Goal: Find specific page/section: Find specific page/section

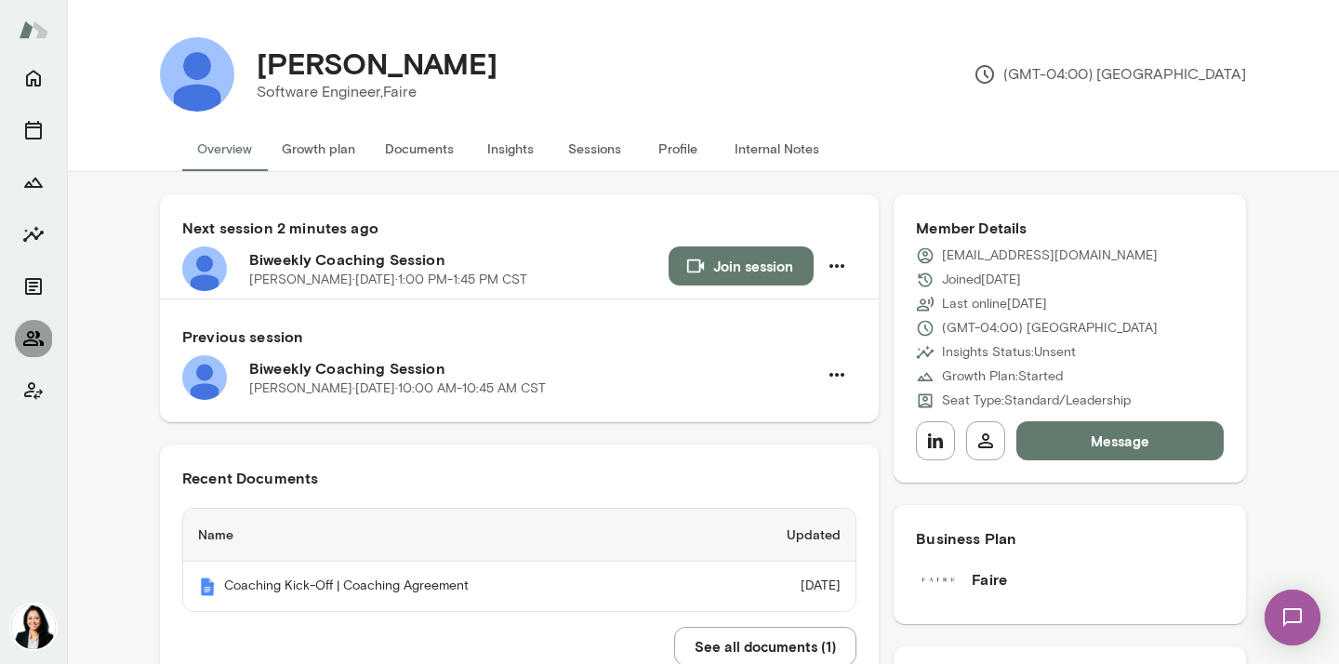
click at [31, 343] on icon "Members" at bounding box center [33, 338] width 22 height 22
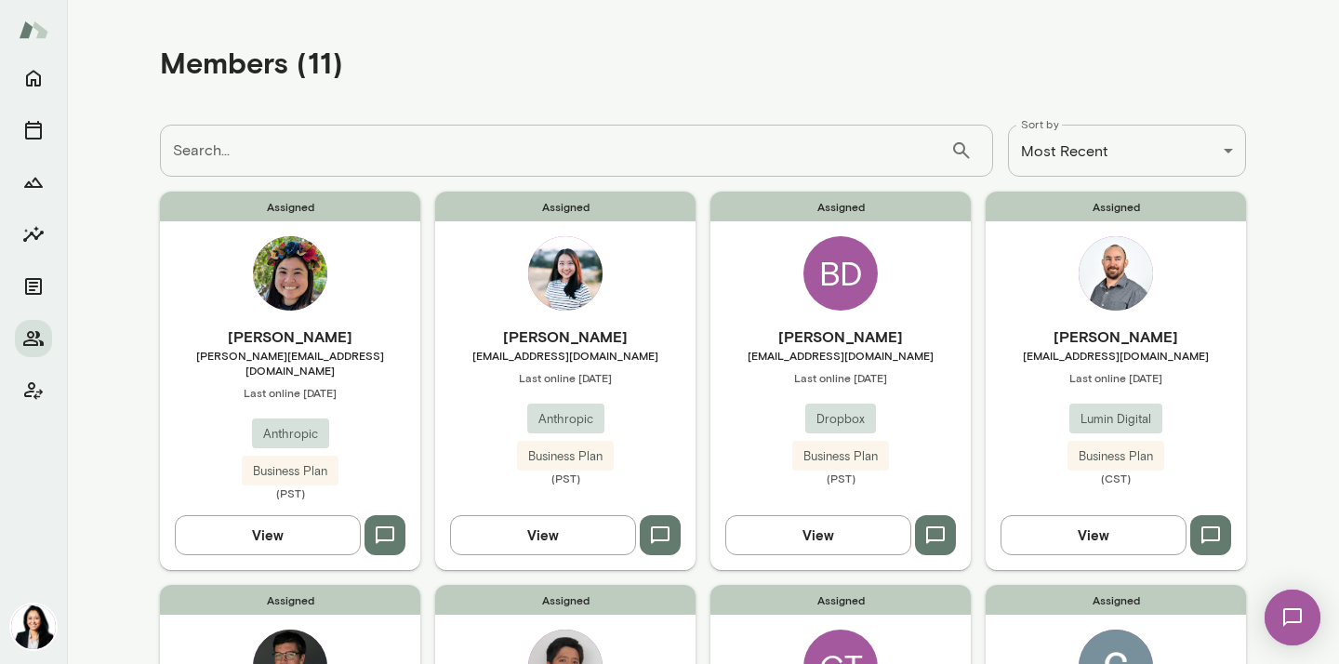
click at [363, 407] on div "[PERSON_NAME] [PERSON_NAME][EMAIL_ADDRESS][DOMAIN_NAME] Last online [DATE] Anth…" at bounding box center [290, 412] width 260 height 175
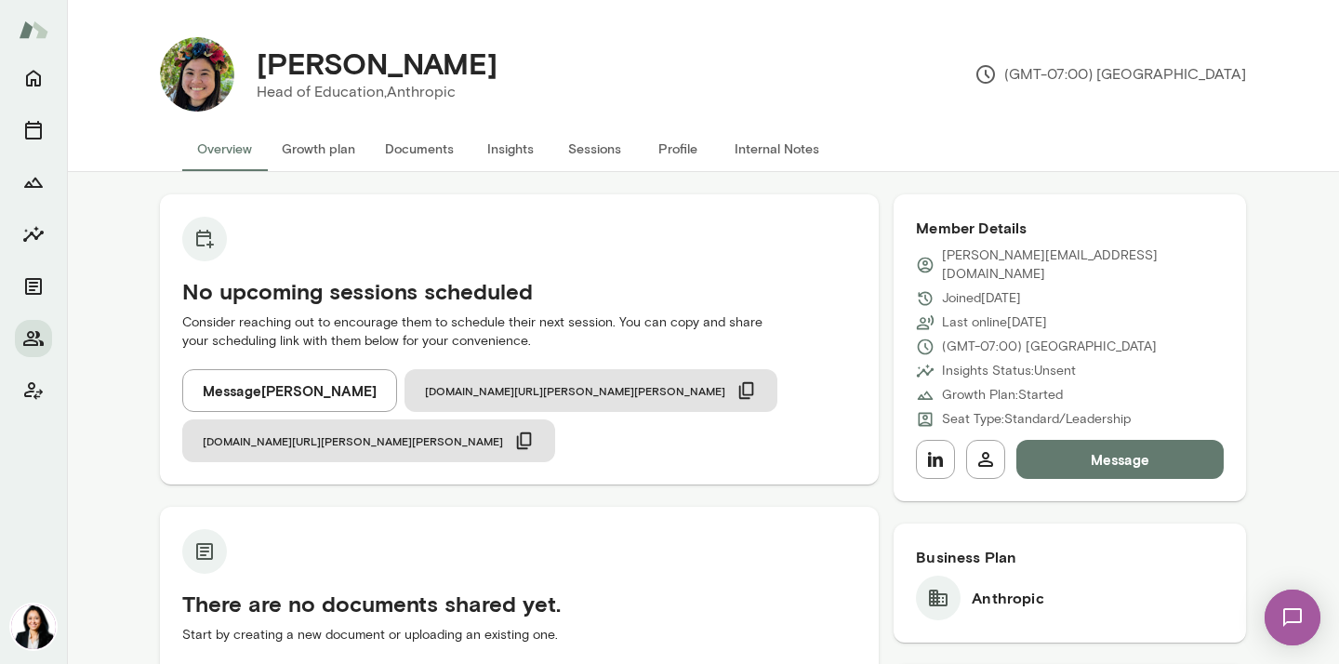
click at [755, 148] on button "Internal Notes" at bounding box center [777, 148] width 114 height 45
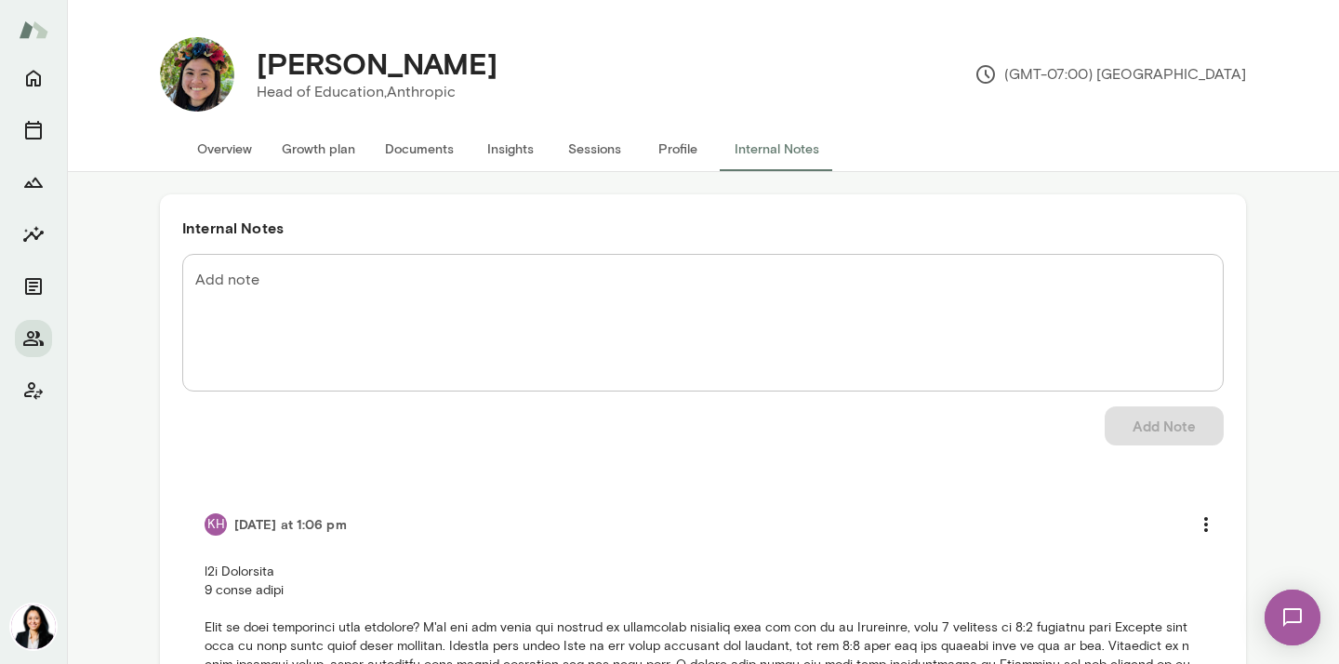
click at [222, 147] on button "Overview" at bounding box center [224, 148] width 85 height 45
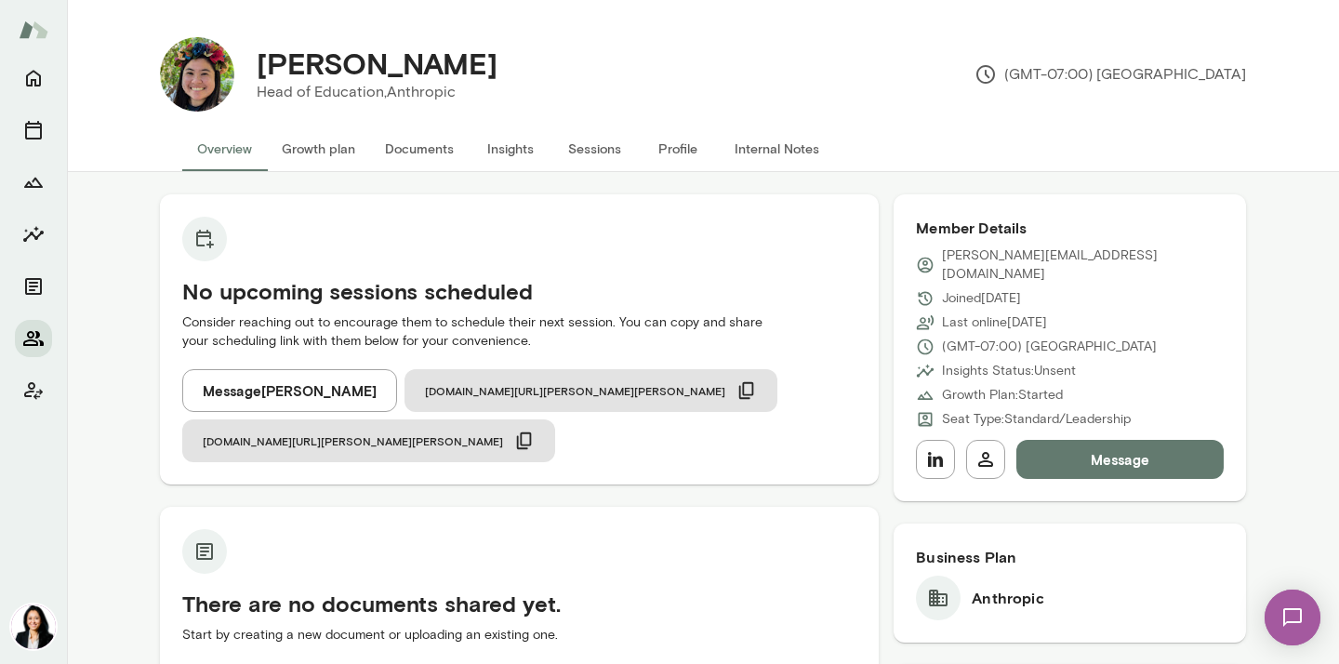
click at [33, 336] on icon "Members" at bounding box center [33, 338] width 20 height 15
